Goal: Information Seeking & Learning: Learn about a topic

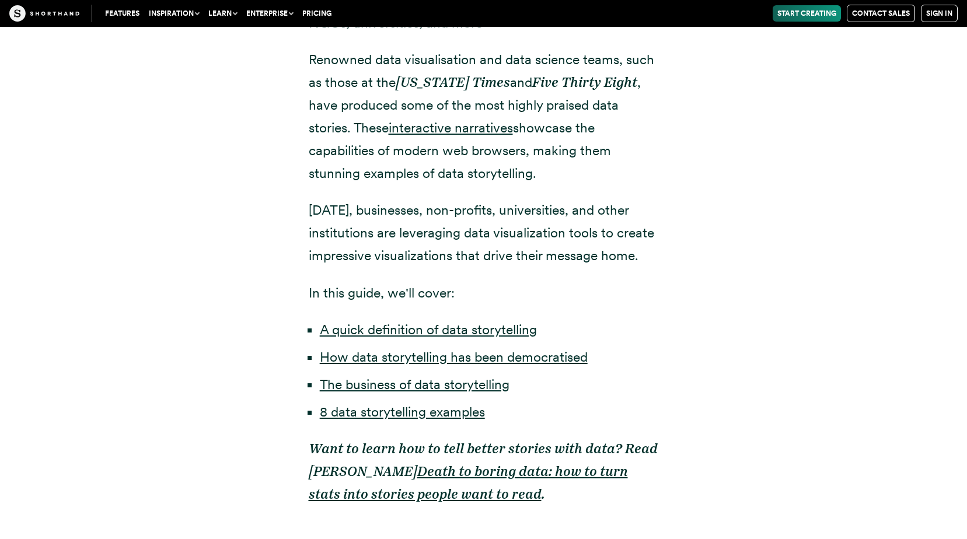
scroll to position [817, 0]
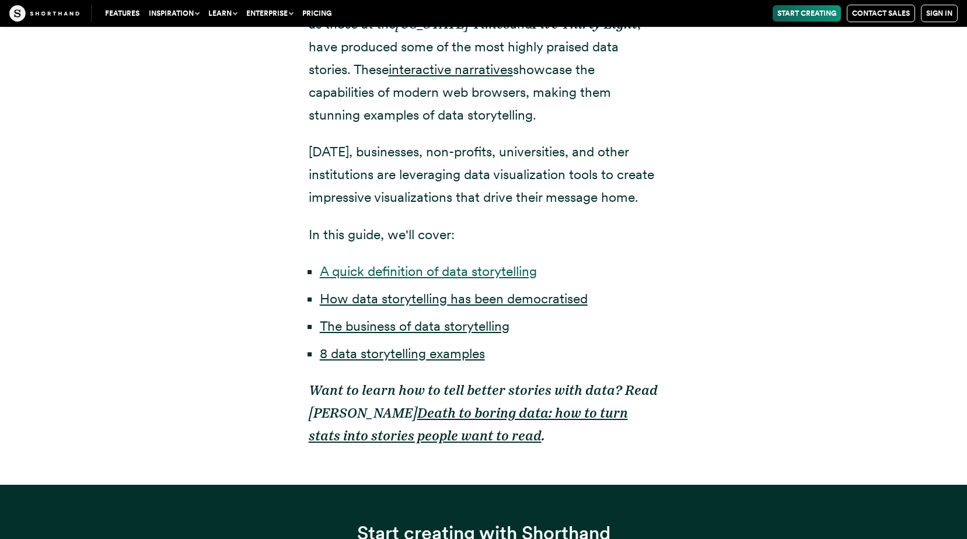
click at [416, 268] on link "A quick definition of data storytelling" at bounding box center [428, 271] width 217 height 16
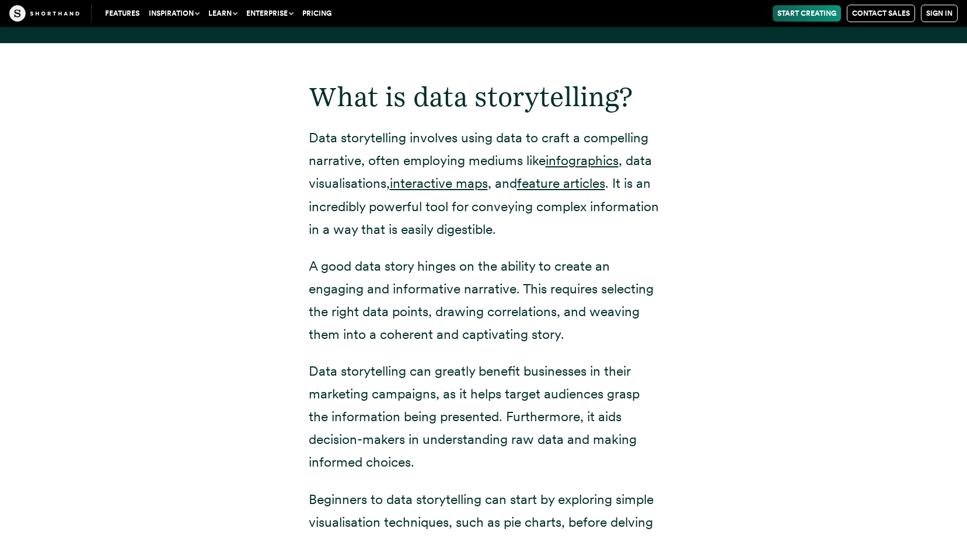
scroll to position [1538, 0]
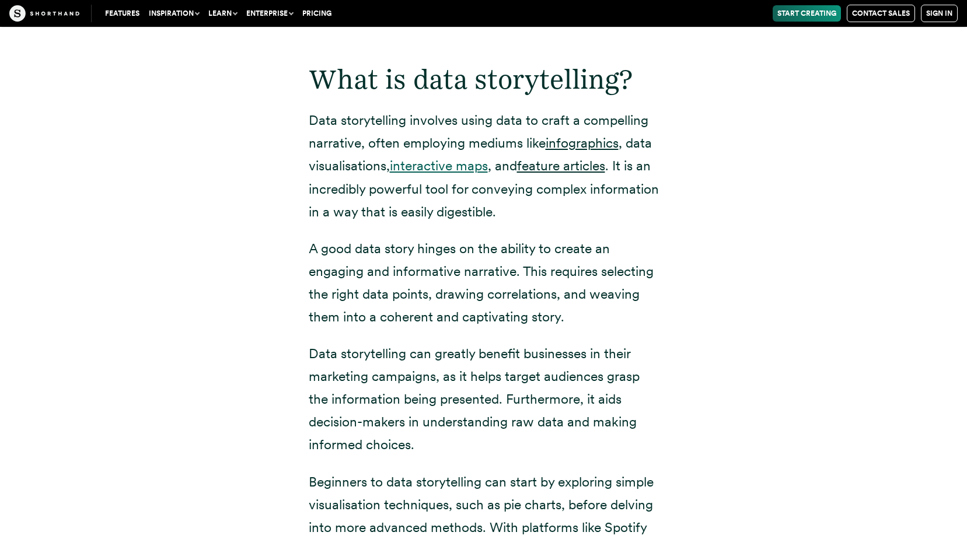
click at [428, 171] on link "interactive maps" at bounding box center [439, 166] width 98 height 16
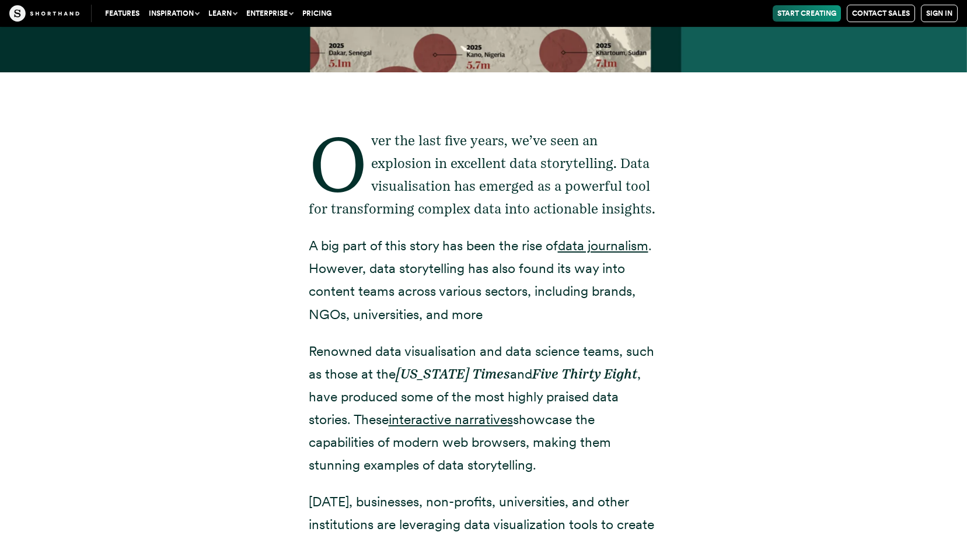
scroll to position [525, 0]
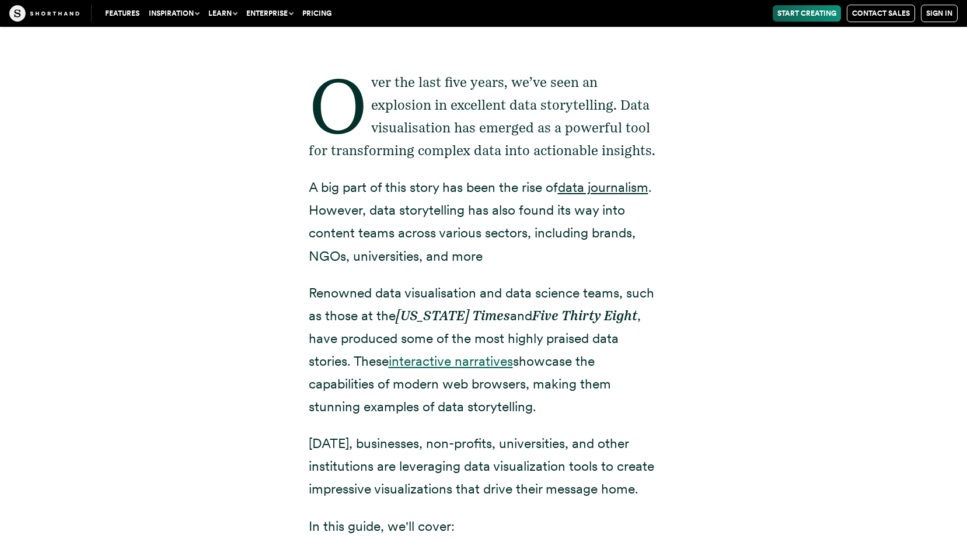
click at [445, 362] on link "interactive narratives" at bounding box center [451, 361] width 124 height 16
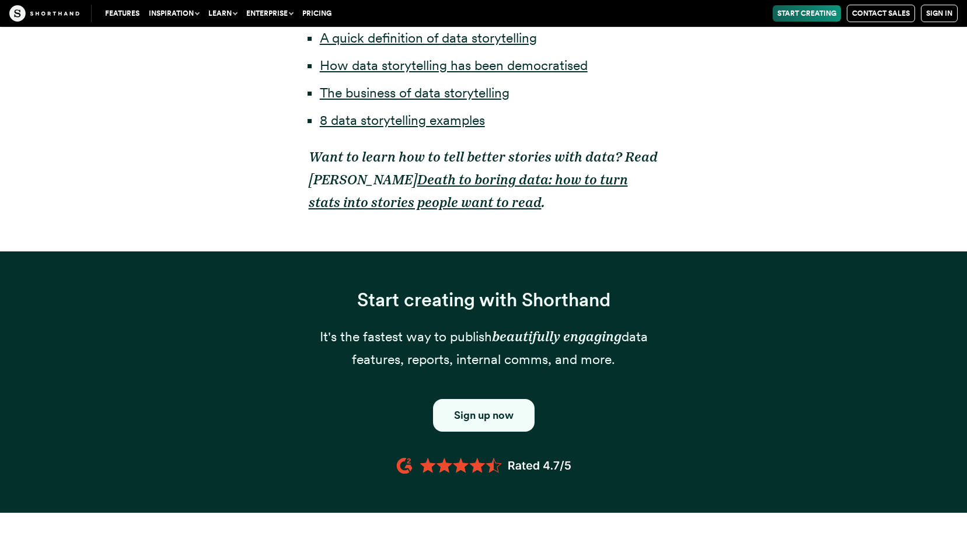
scroll to position [1109, 0]
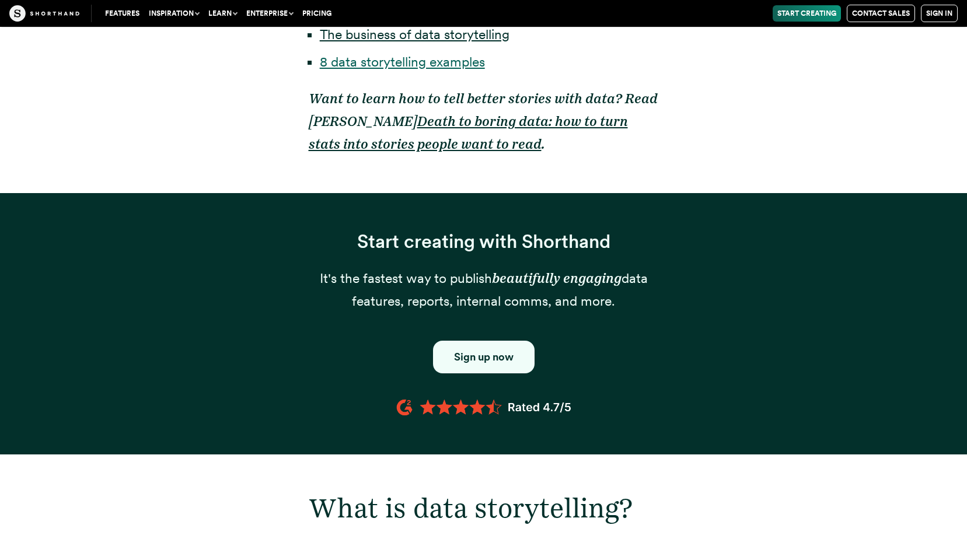
click at [410, 61] on link "8 data storytelling examples" at bounding box center [402, 62] width 165 height 16
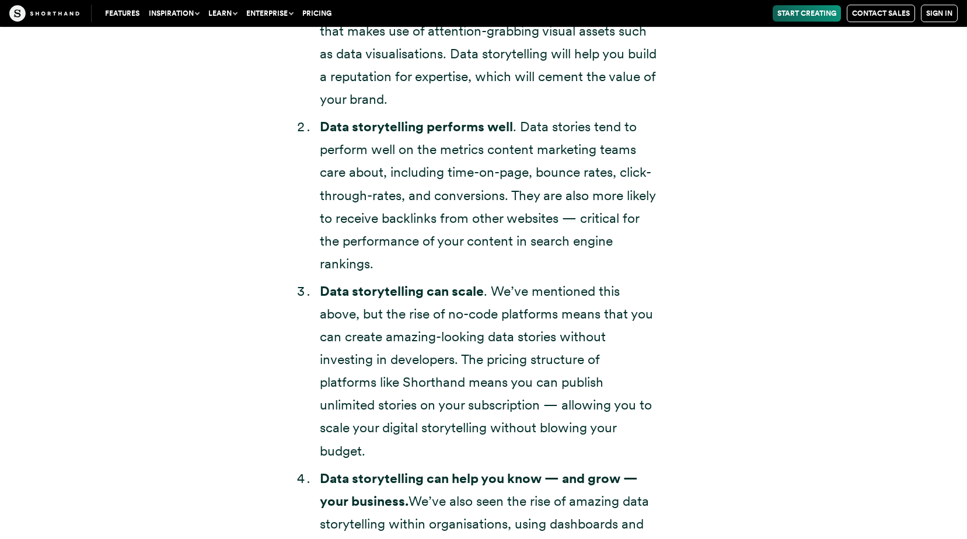
scroll to position [4303, 0]
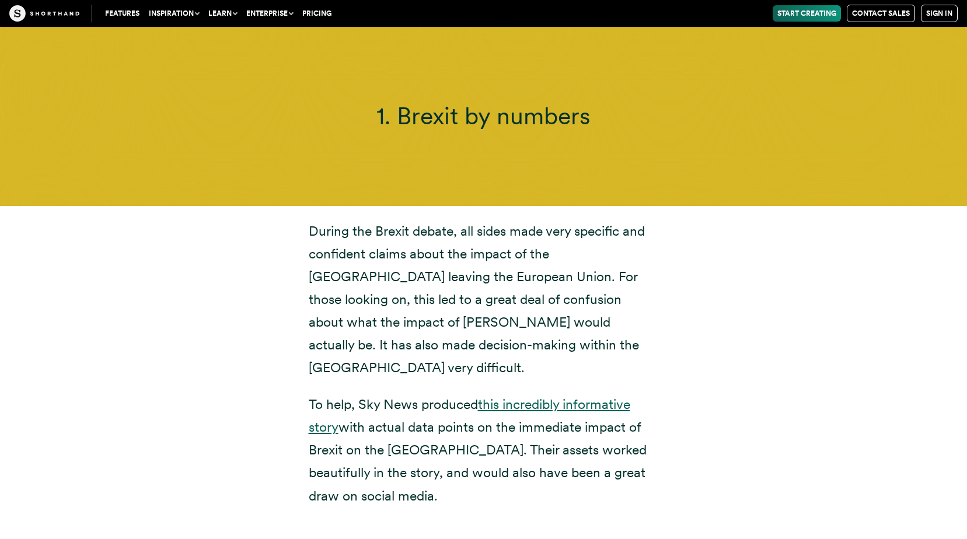
click at [533, 396] on link "this incredibly informative story" at bounding box center [470, 415] width 322 height 39
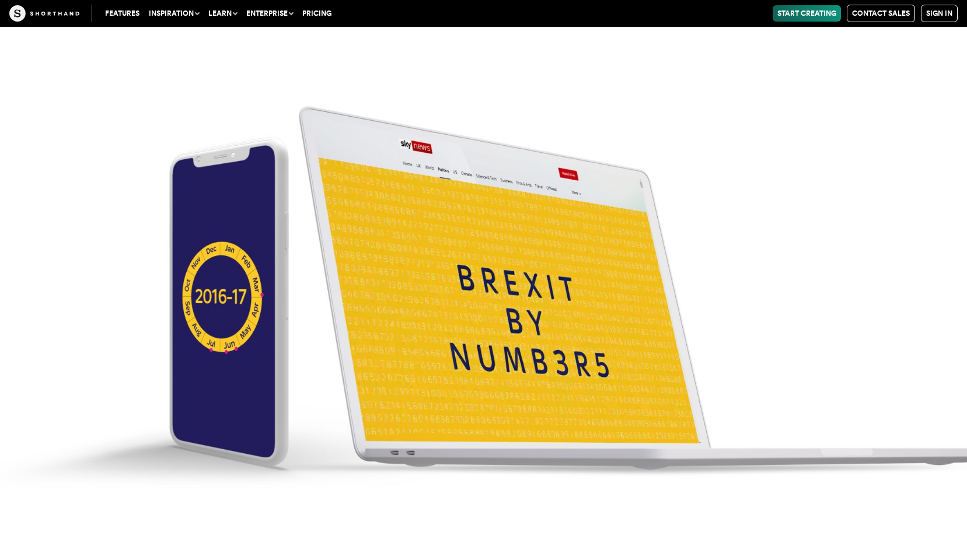
scroll to position [4828, 0]
click at [221, 11] on button "Learn" at bounding box center [223, 13] width 38 height 16
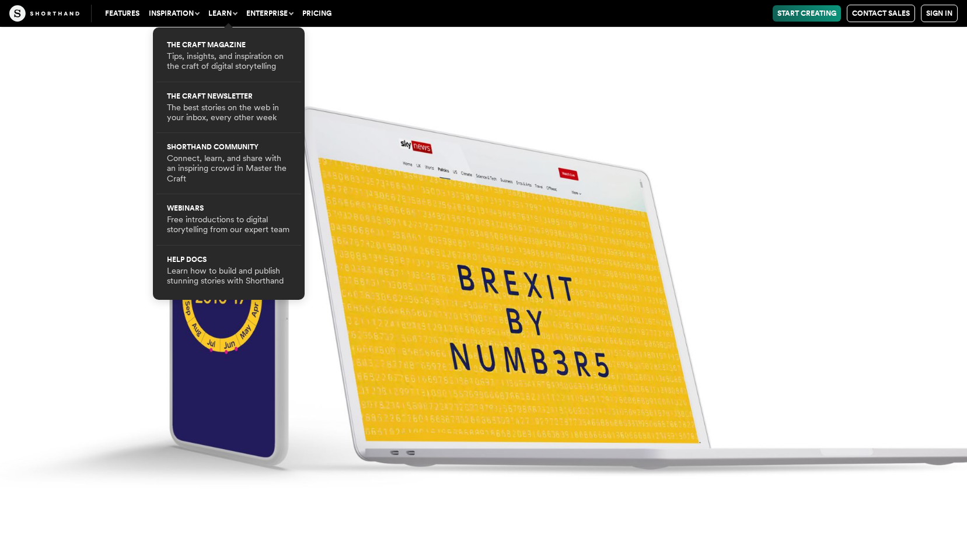
click at [117, 13] on link "Features" at bounding box center [122, 13] width 44 height 16
